Goal: Information Seeking & Learning: Learn about a topic

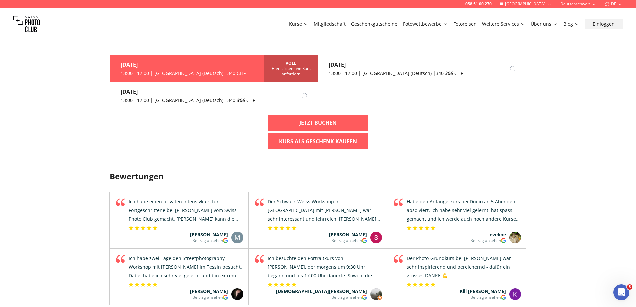
click at [506, 97] on div "[DATE] 13:00 - 17:00 | [GEOGRAPHIC_DATA] (Deutsch) | 340 CHF VOLL Hier klicken …" at bounding box center [318, 82] width 417 height 54
click at [102, 131] on div "058 51 00 270 Schweiz Deutschschweiz DE Kurse Mitgliedschaft Geschenkgutscheine…" at bounding box center [318, 119] width 636 height 1220
